Goal: Task Accomplishment & Management: Manage account settings

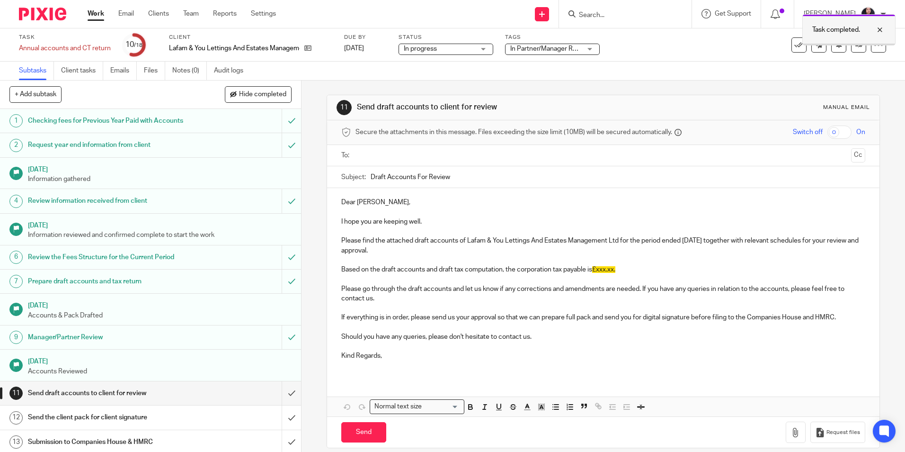
click at [883, 29] on div at bounding box center [873, 29] width 26 height 11
click at [856, 48] on icon at bounding box center [859, 44] width 7 height 7
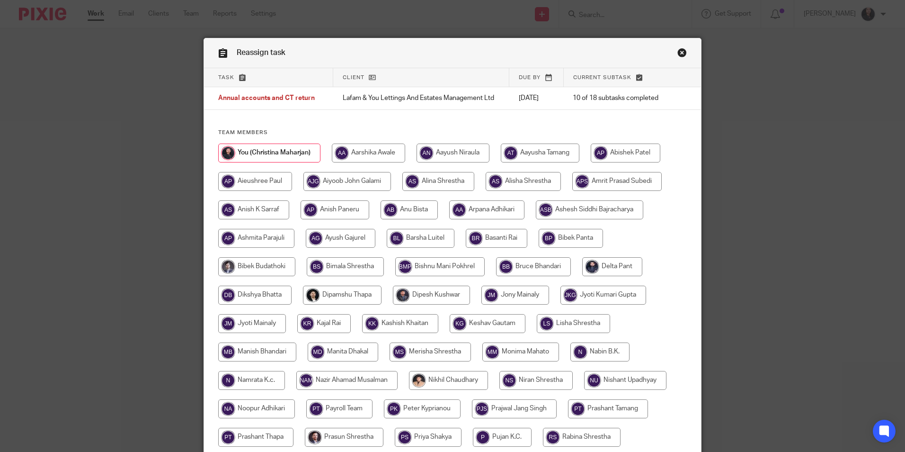
click at [258, 206] on input "radio" at bounding box center [253, 209] width 71 height 19
radio input "true"
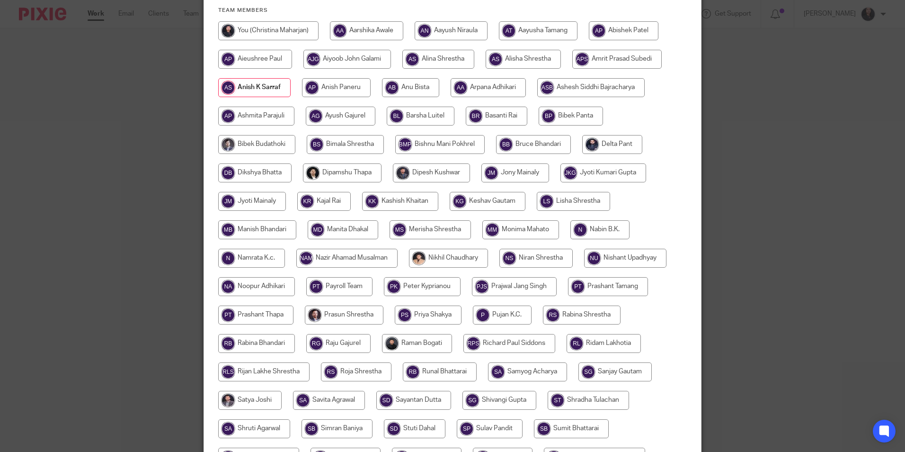
scroll to position [237, 0]
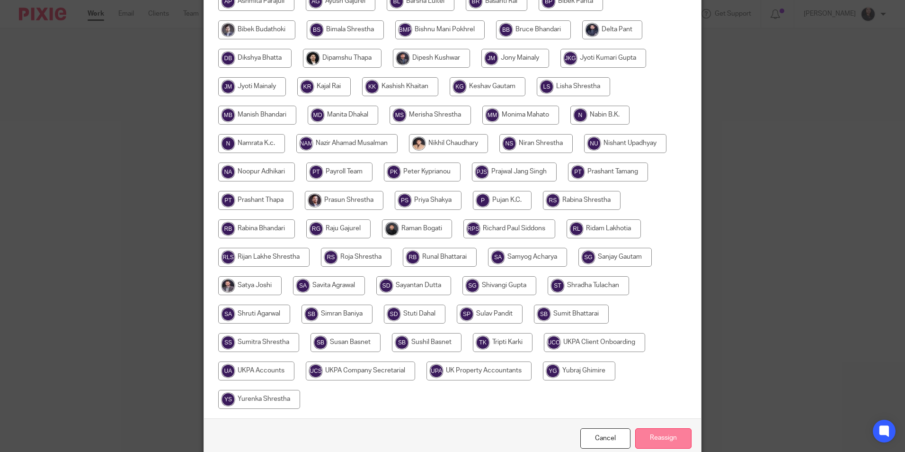
click at [660, 432] on input "Reassign" at bounding box center [663, 438] width 56 height 20
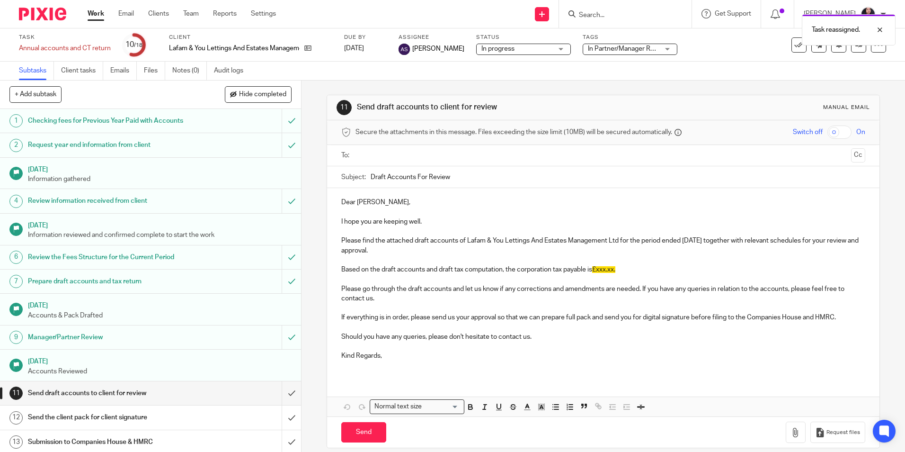
click at [45, 14] on img at bounding box center [42, 14] width 47 height 13
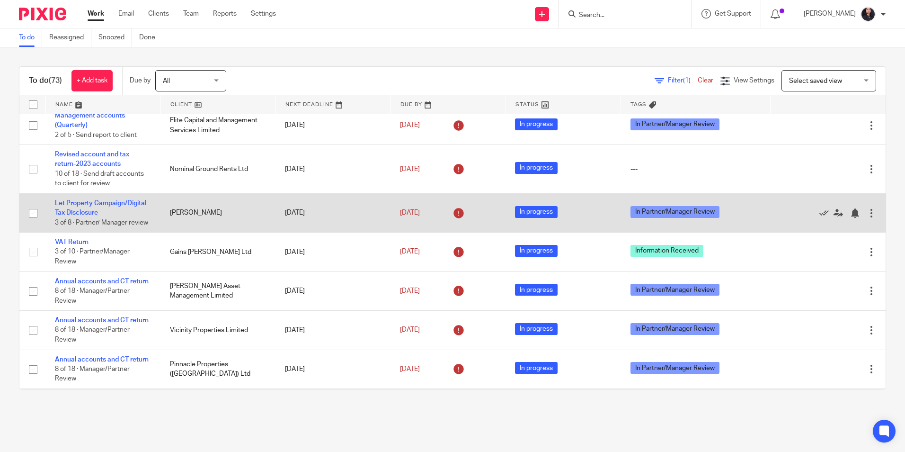
scroll to position [95, 0]
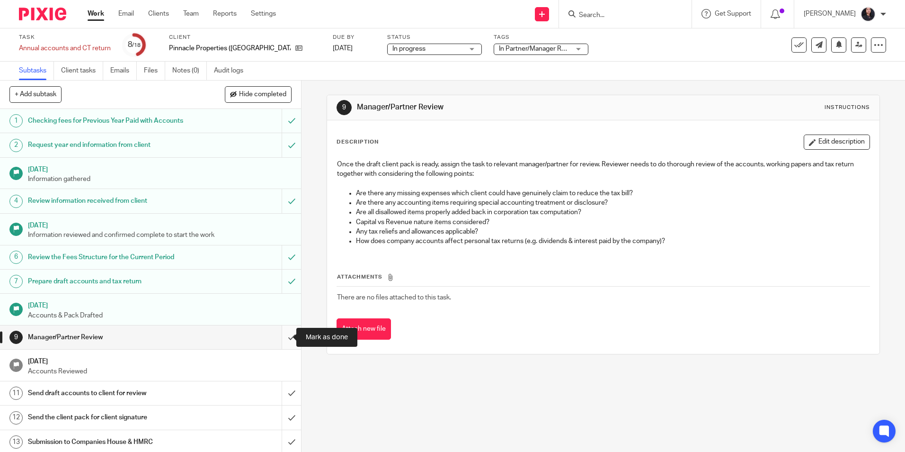
click at [281, 336] on input "submit" at bounding box center [150, 337] width 301 height 24
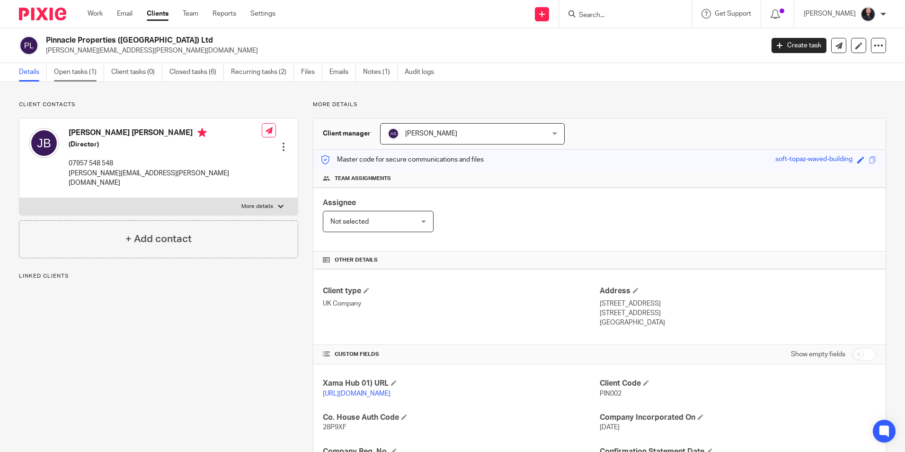
click at [82, 80] on link "Open tasks (1)" at bounding box center [79, 72] width 50 height 18
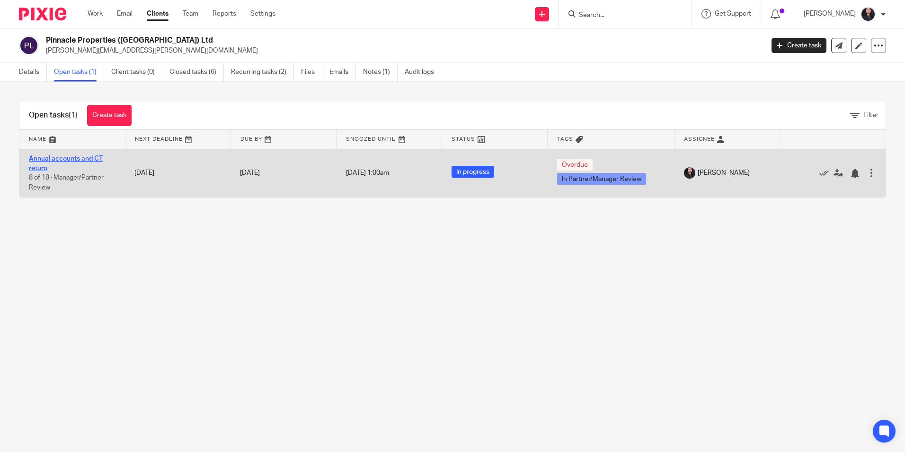
click at [50, 160] on link "Annual accounts and CT return" at bounding box center [66, 163] width 74 height 16
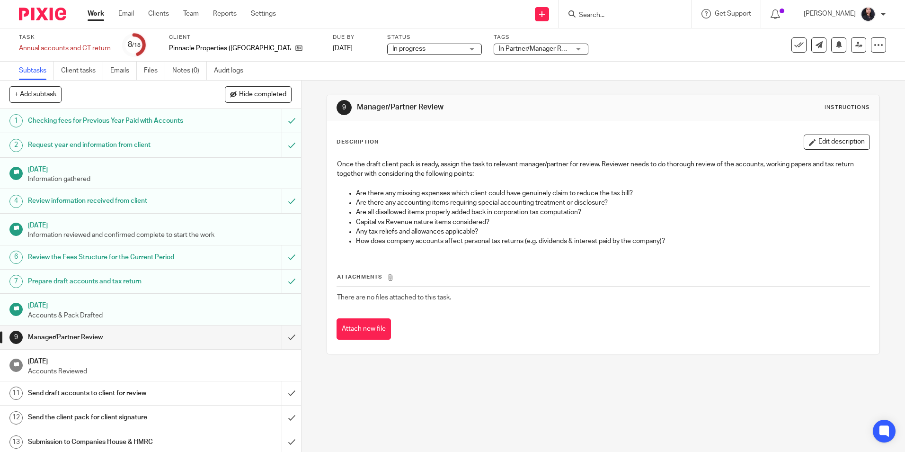
click at [222, 70] on link "Audit logs" at bounding box center [232, 71] width 36 height 18
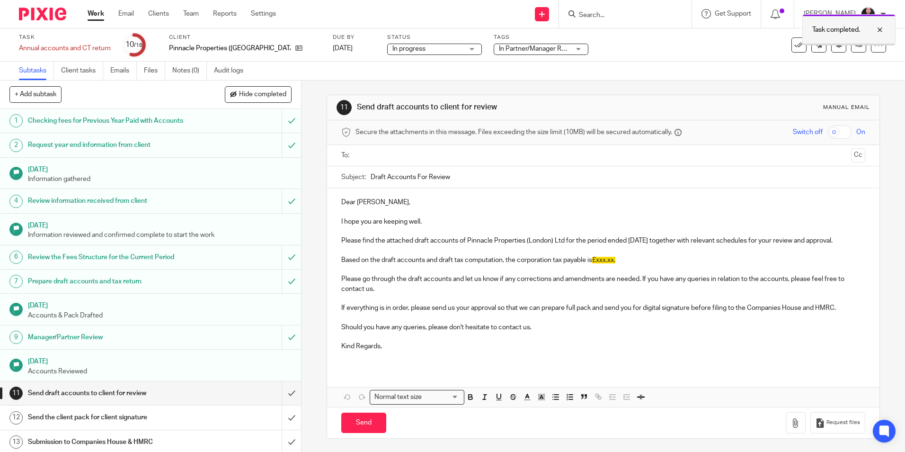
click at [879, 32] on div at bounding box center [873, 29] width 26 height 11
click at [856, 45] on icon at bounding box center [859, 44] width 7 height 7
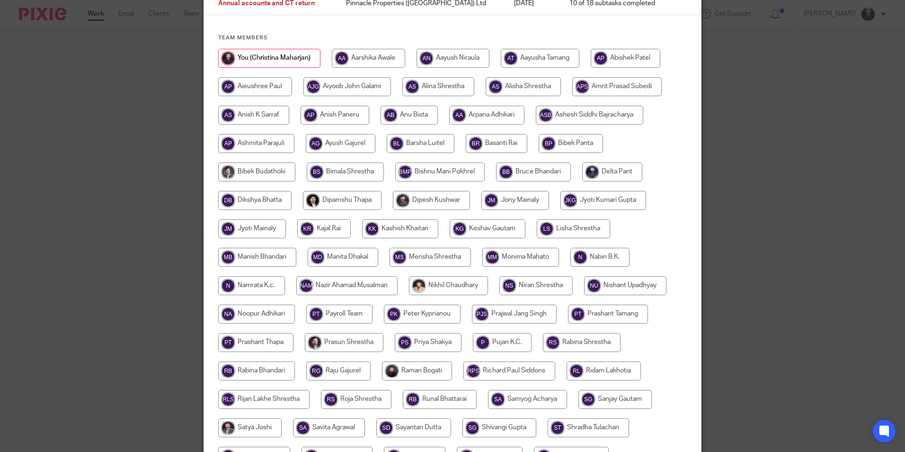
scroll to position [142, 0]
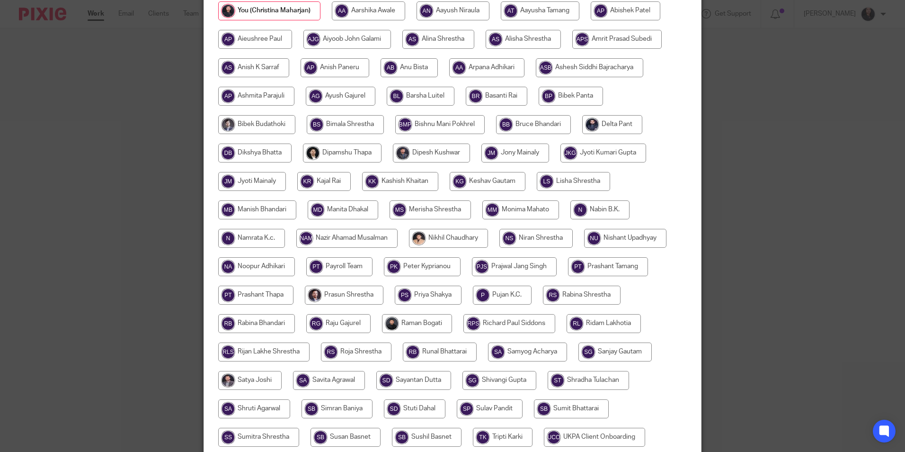
click at [431, 381] on input "radio" at bounding box center [413, 380] width 75 height 19
radio input "true"
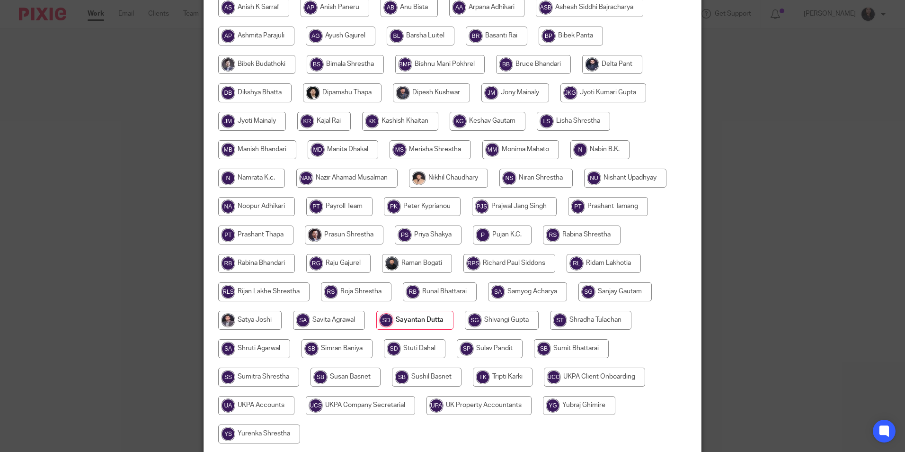
scroll to position [281, 0]
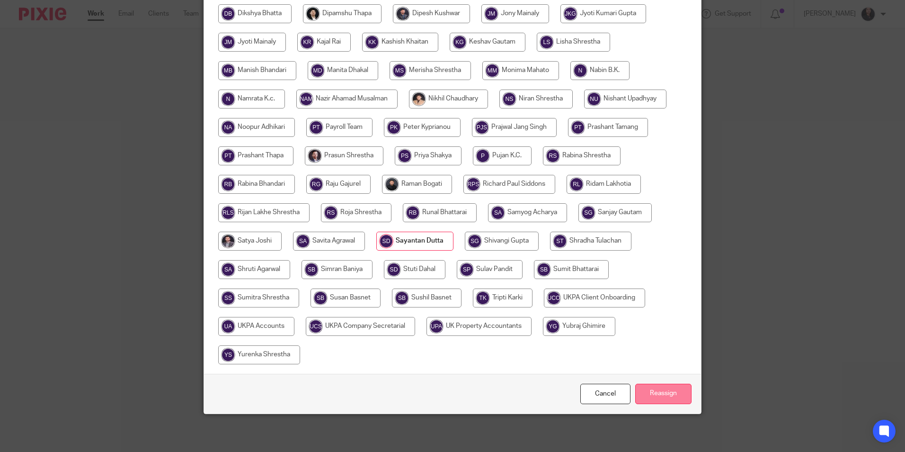
click at [647, 391] on input "Reassign" at bounding box center [663, 393] width 56 height 20
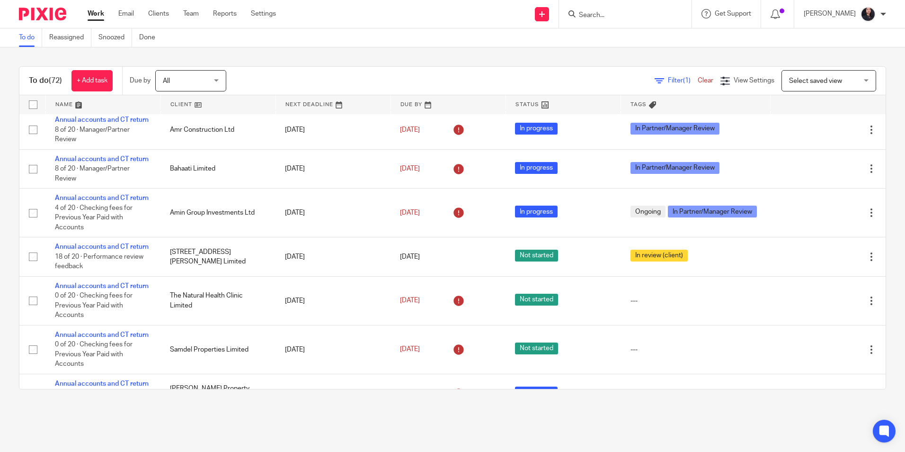
scroll to position [805, 0]
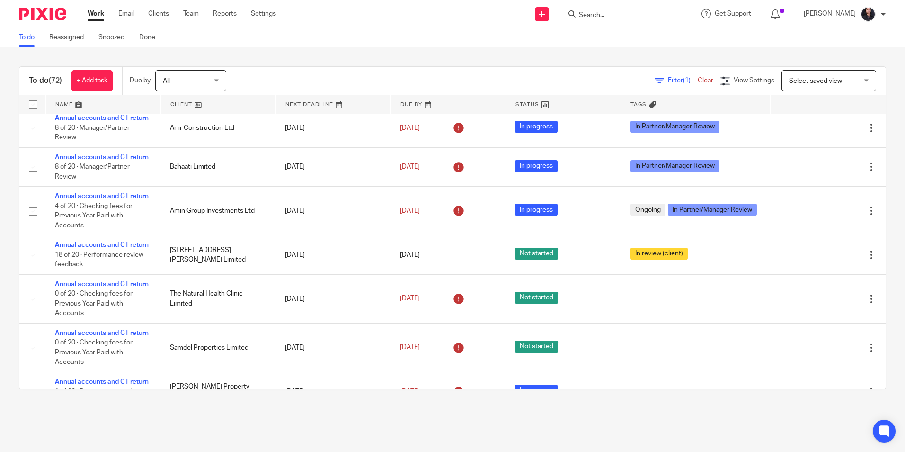
click at [602, 16] on input "Search" at bounding box center [620, 15] width 85 height 9
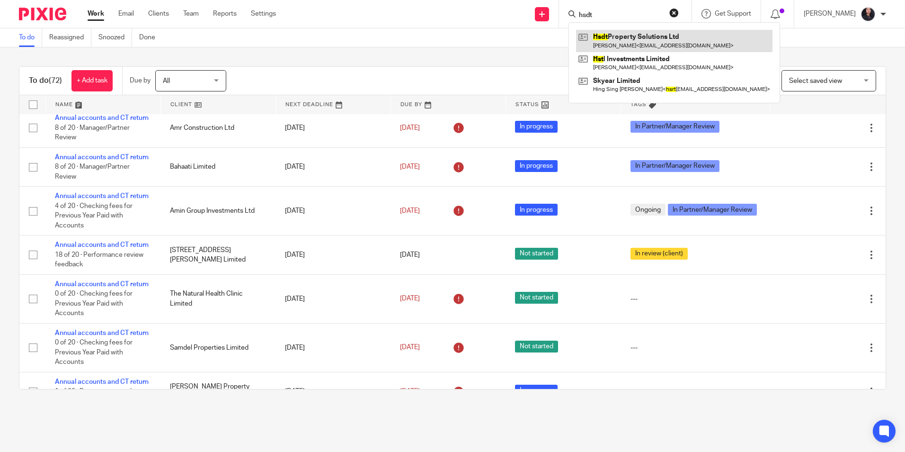
type input "hsdt"
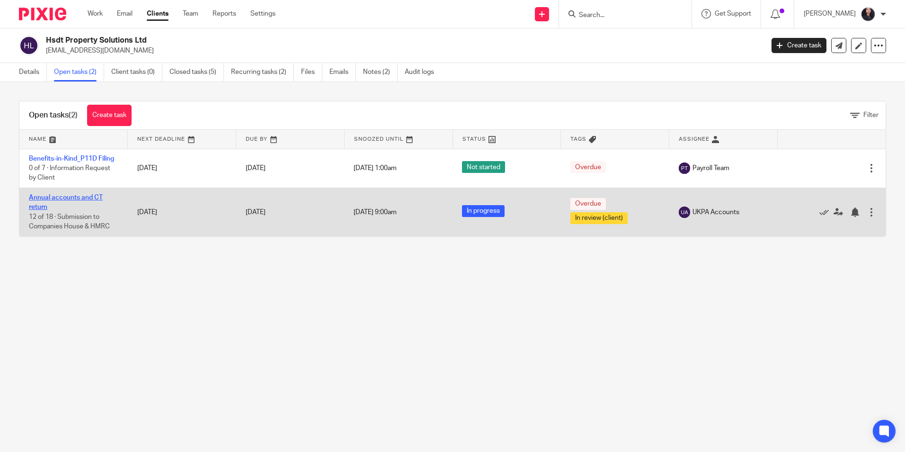
click at [67, 199] on link "Annual accounts and CT return" at bounding box center [66, 202] width 74 height 16
